Goal: Navigation & Orientation: Find specific page/section

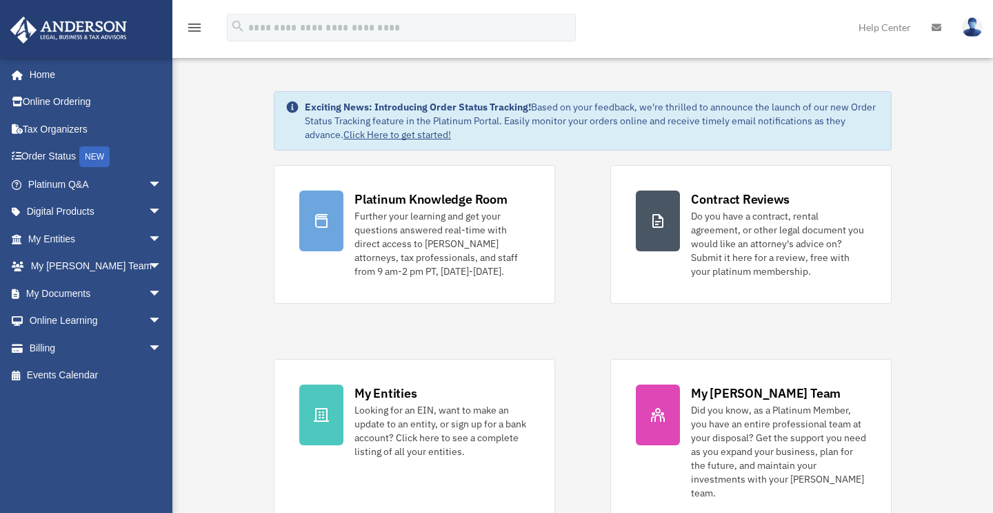
click at [148, 182] on span "arrow_drop_down" at bounding box center [162, 184] width 28 height 28
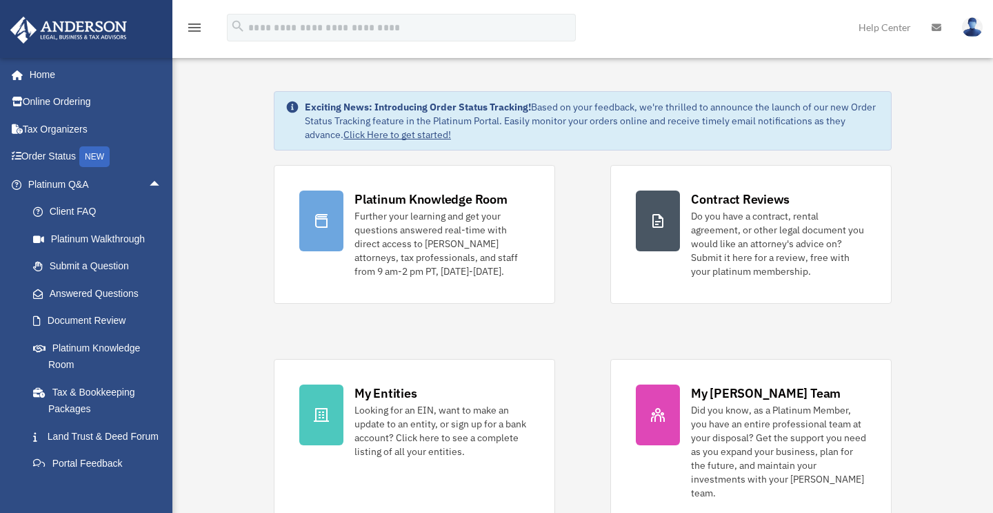
click at [92, 289] on link "Answered Questions" at bounding box center [101, 293] width 164 height 28
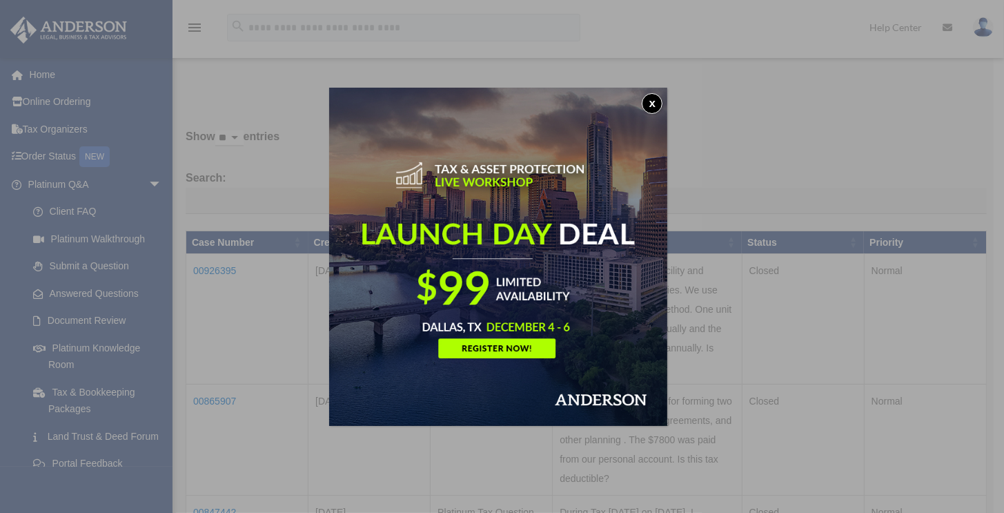
click at [662, 102] on button "x" at bounding box center [652, 103] width 21 height 21
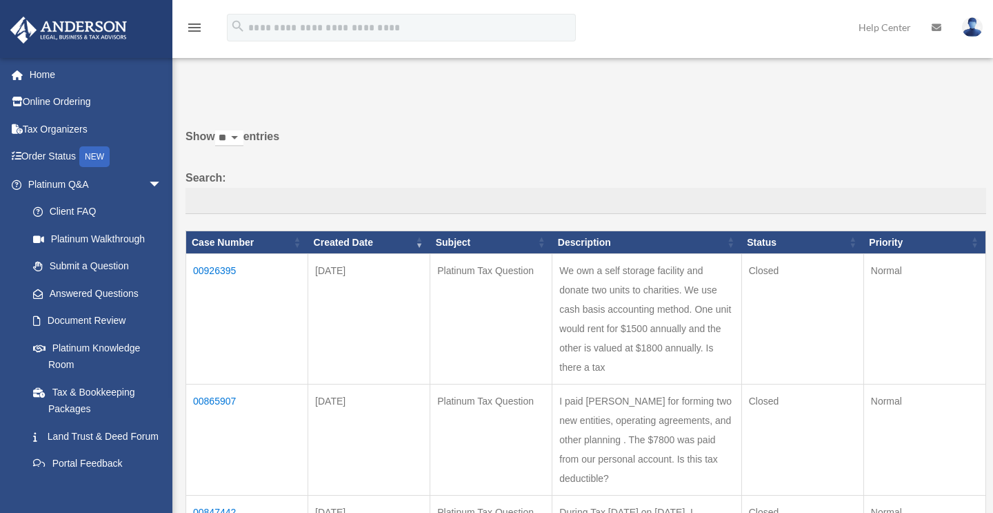
click at [110, 342] on link "Platinum Knowledge Room" at bounding box center [97, 356] width 157 height 44
